Goal: Task Accomplishment & Management: Complete application form

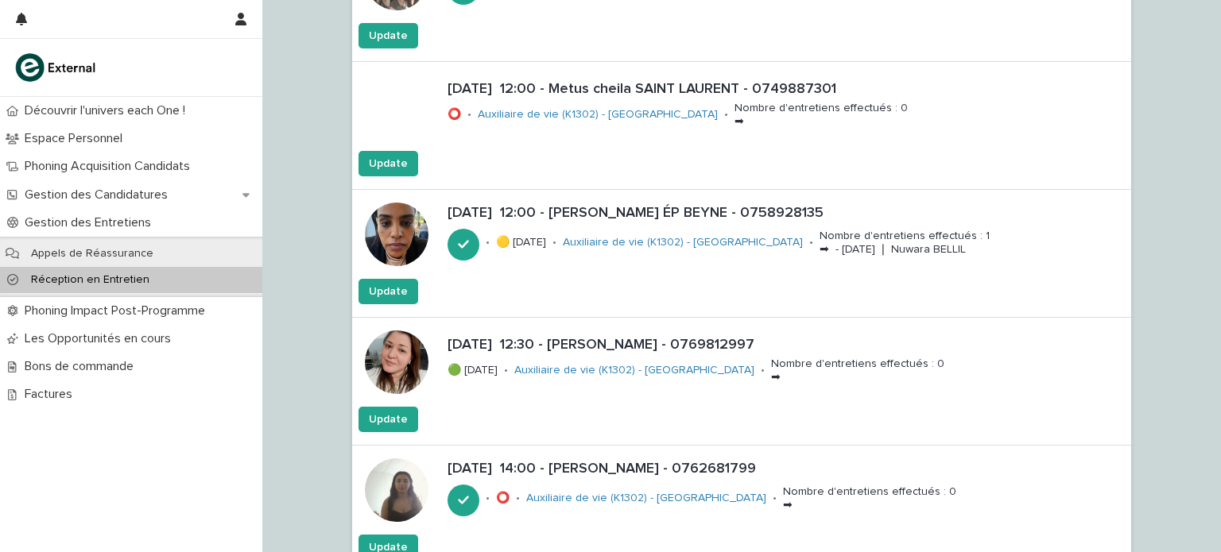
scroll to position [3693, 0]
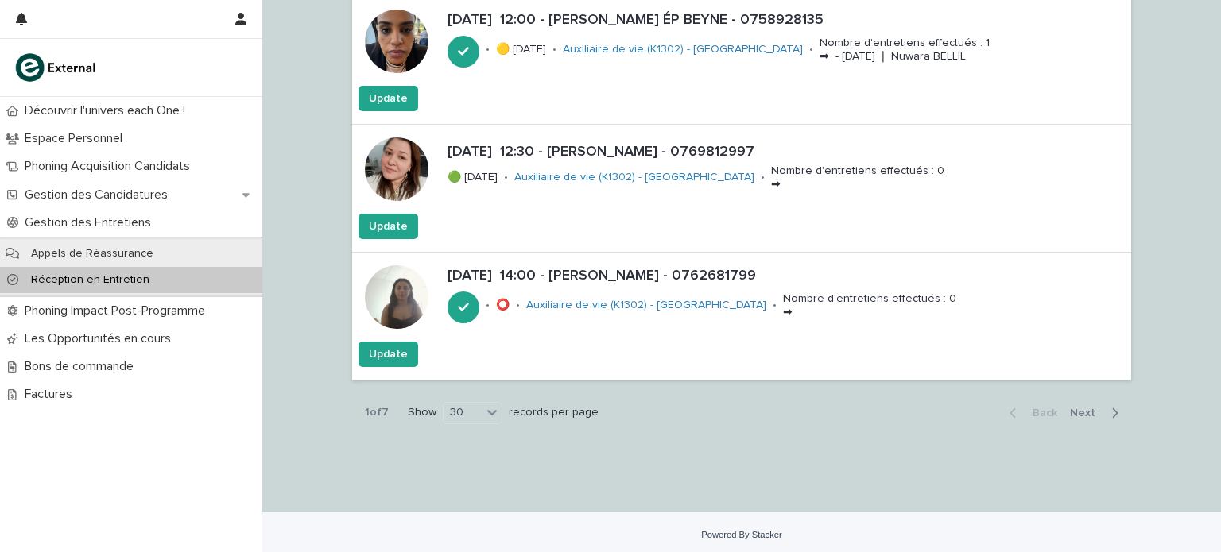
click at [1087, 408] on span "Next" at bounding box center [1087, 413] width 35 height 11
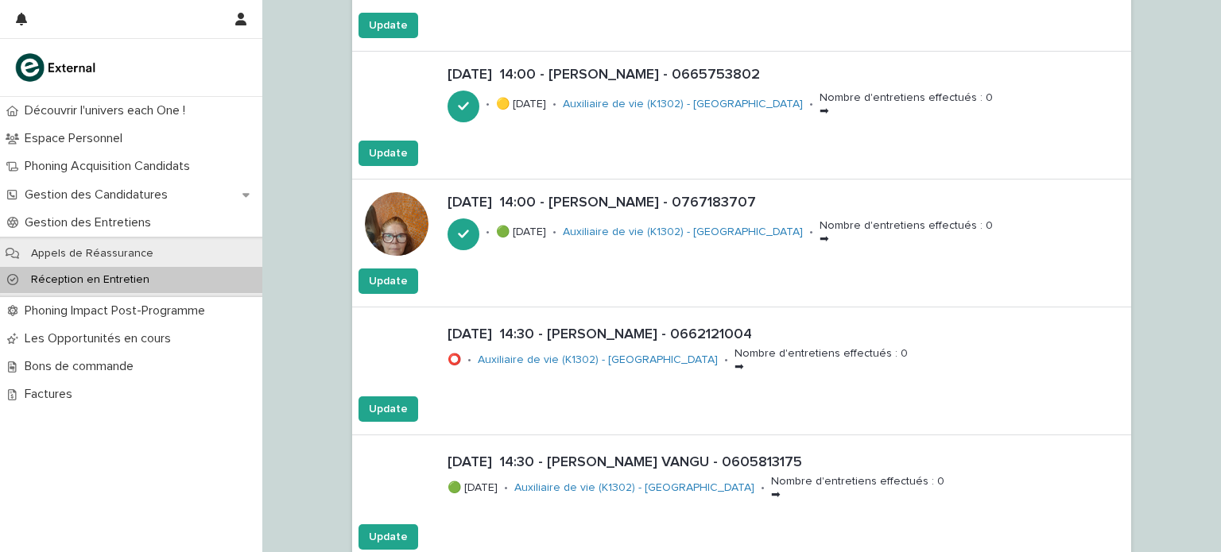
scroll to position [429, 0]
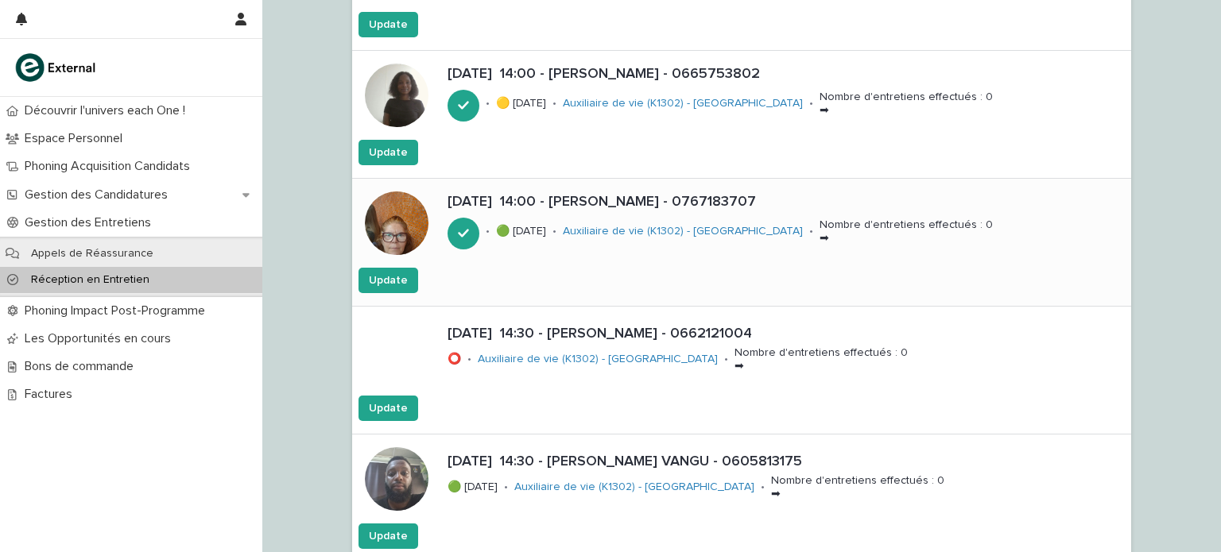
click at [591, 200] on p "[DATE] 14:00 - [PERSON_NAME] - 0767183707" at bounding box center [785, 202] width 677 height 17
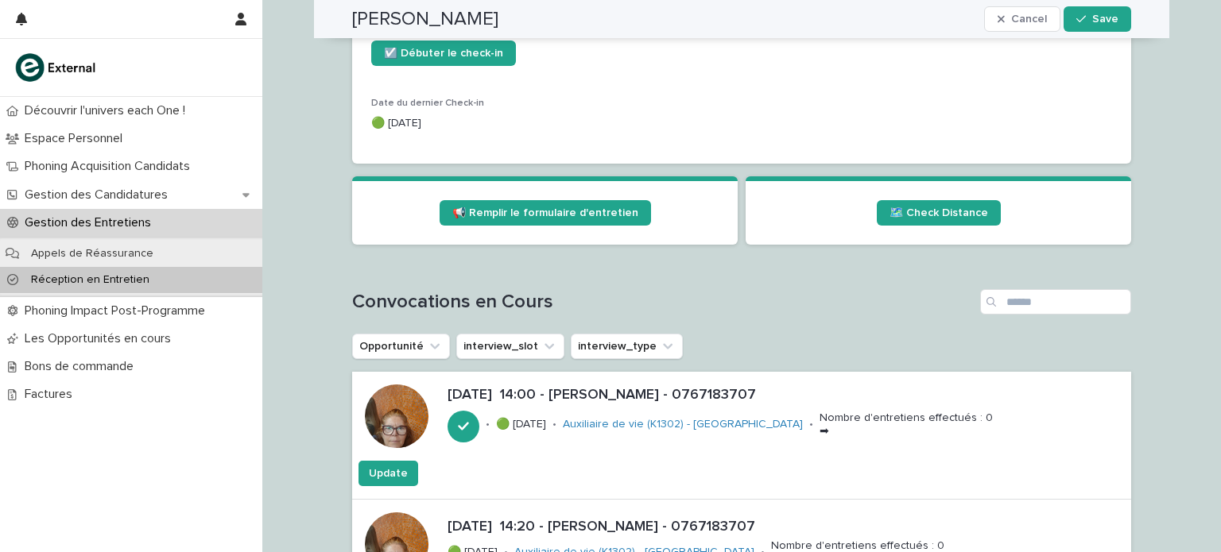
scroll to position [759, 0]
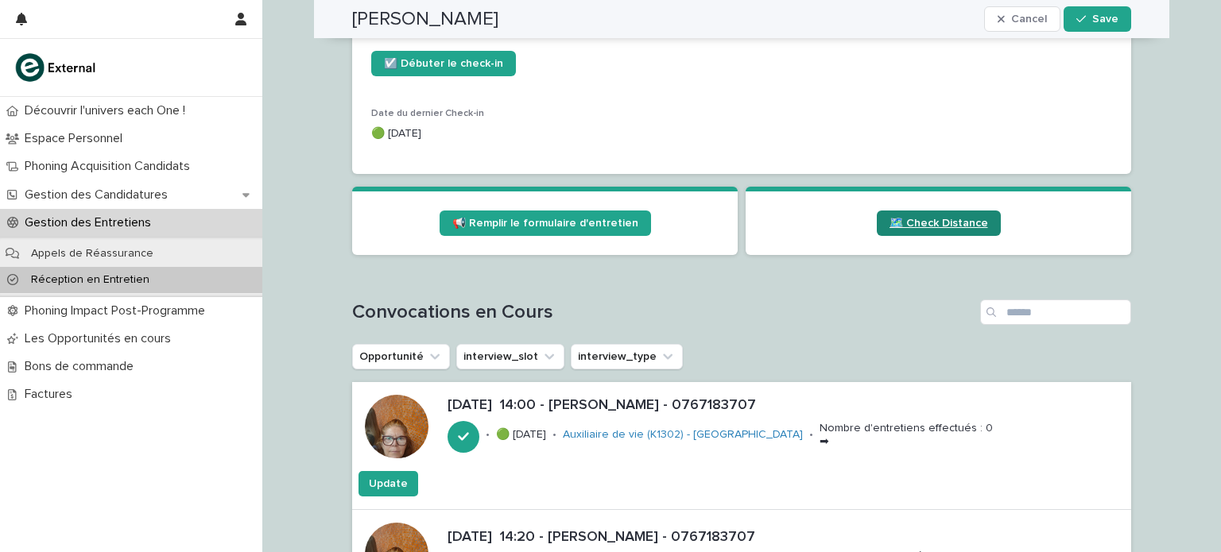
click at [912, 228] on link "🗺️ Check Distance" at bounding box center [939, 223] width 124 height 25
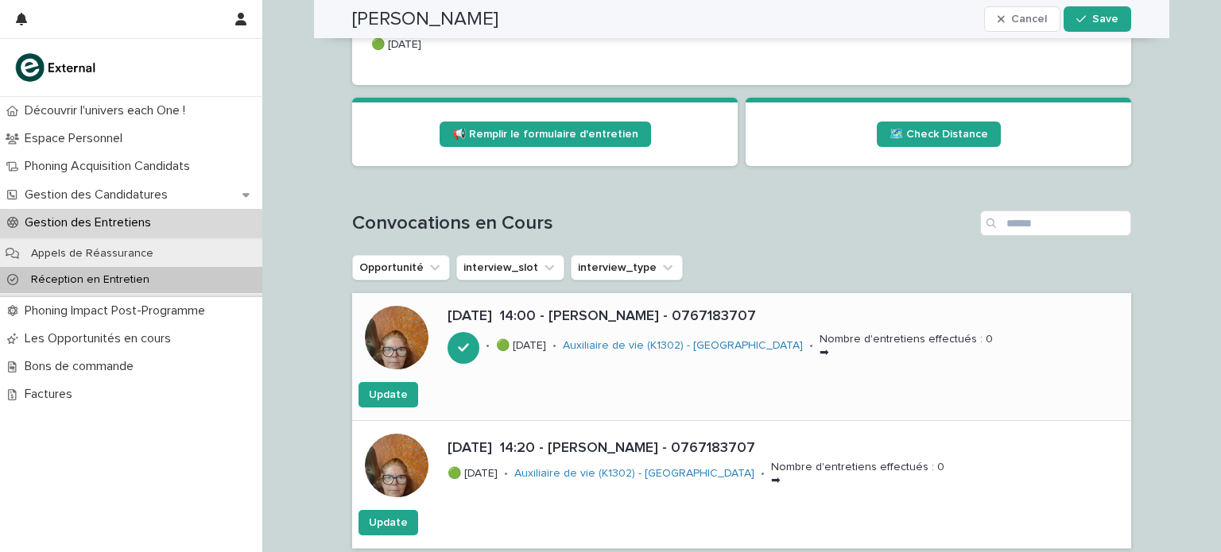
scroll to position [849, 0]
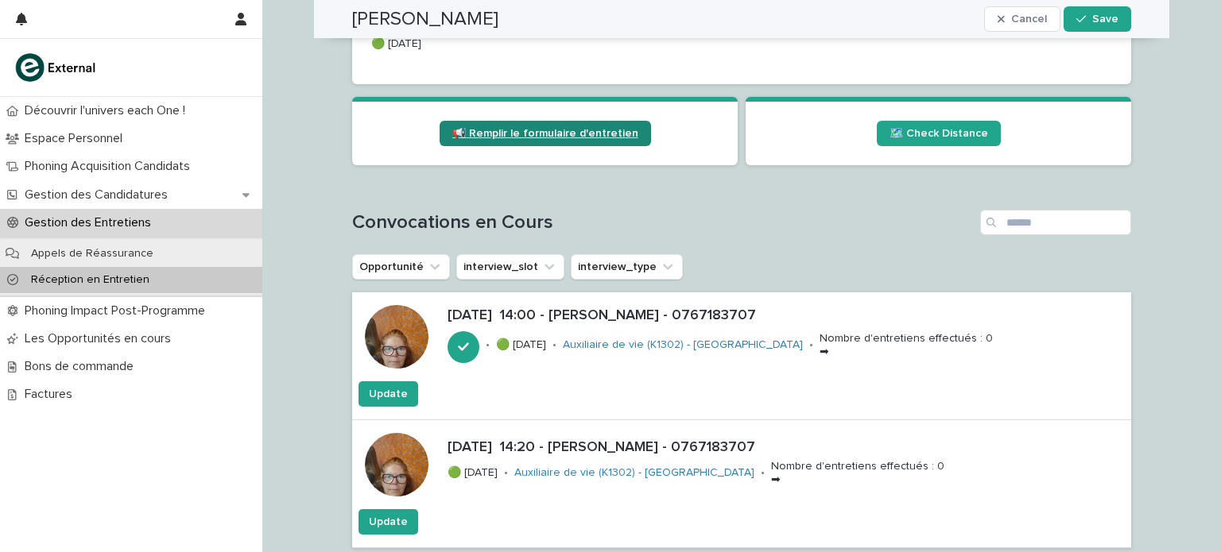
click at [572, 136] on span "📢 Remplir le formulaire d'entretien" at bounding box center [545, 133] width 186 height 11
